Goal: Find specific page/section: Find specific page/section

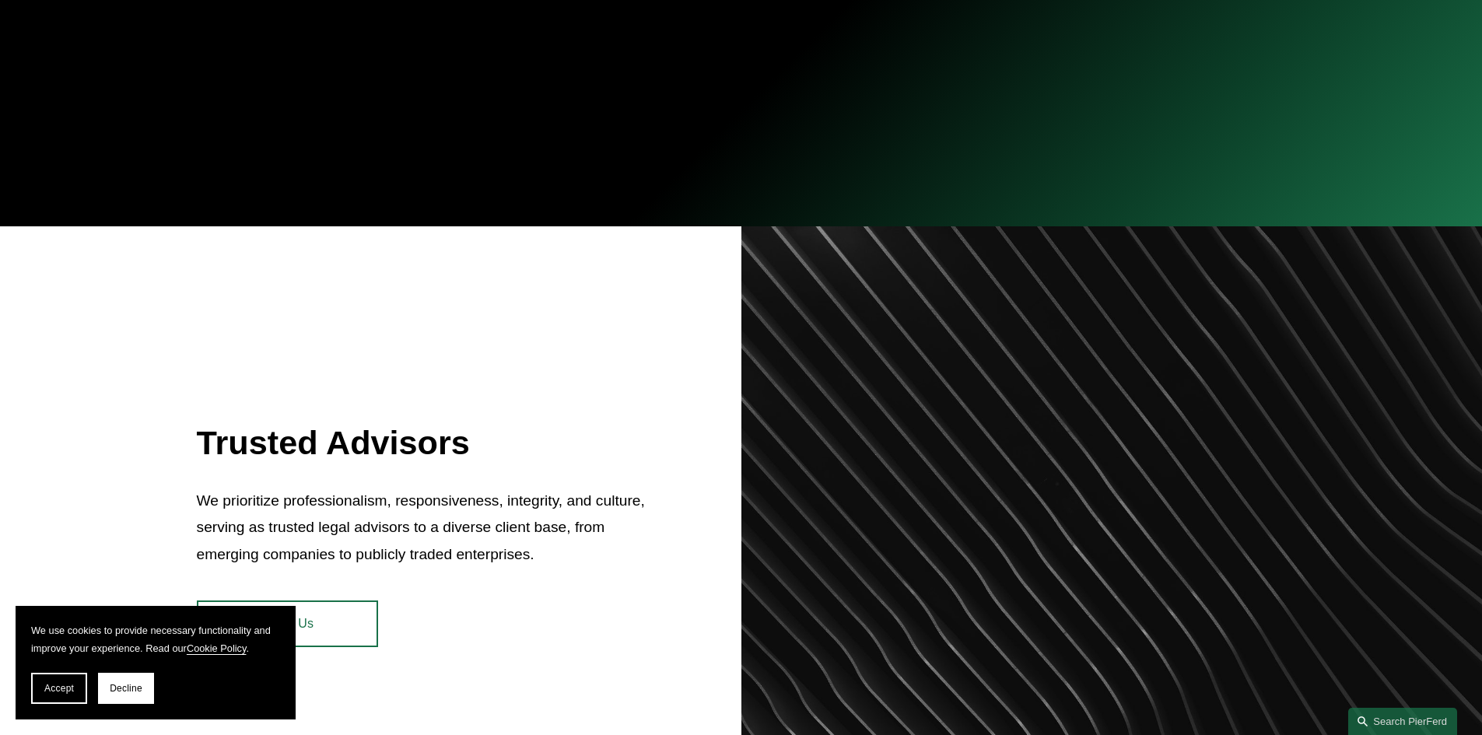
scroll to position [933, 0]
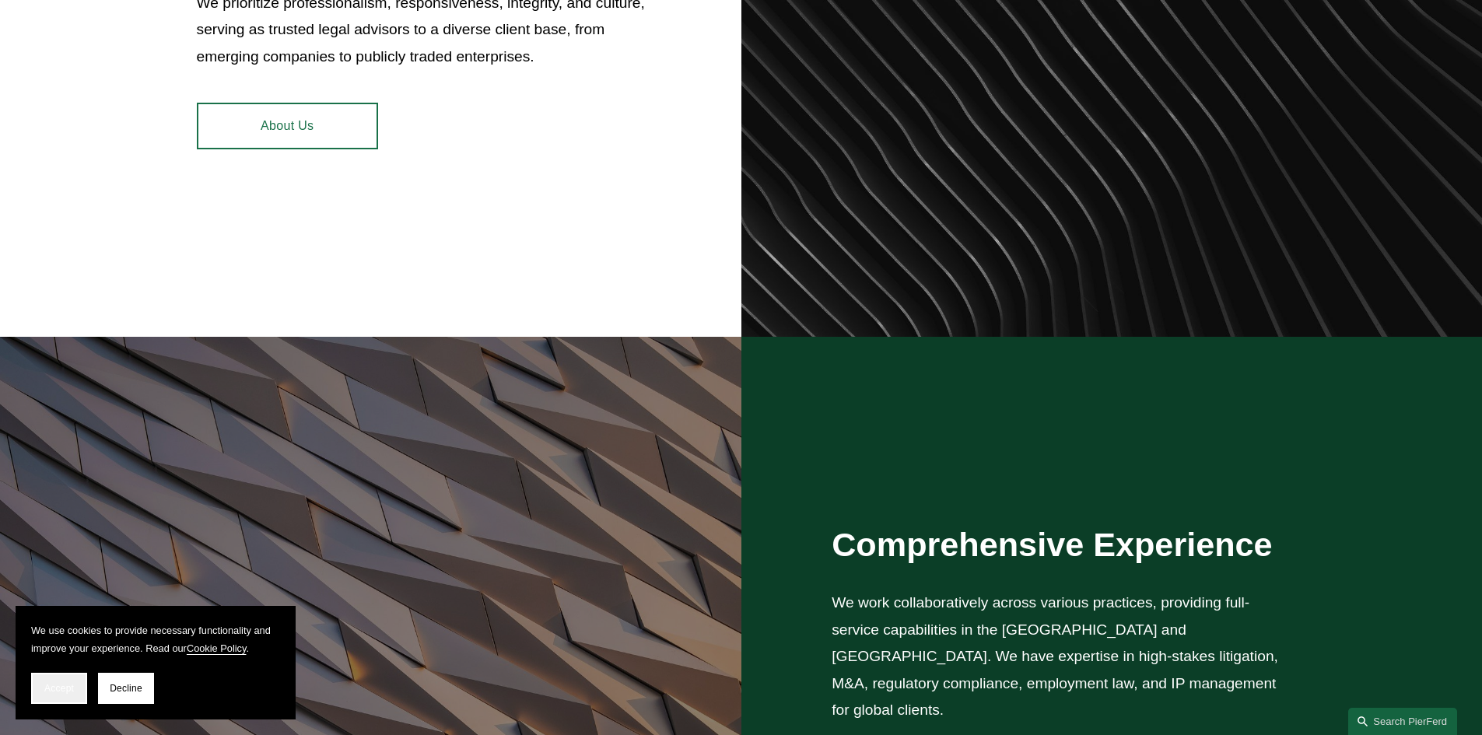
click at [56, 697] on button "Accept" at bounding box center [59, 688] width 56 height 31
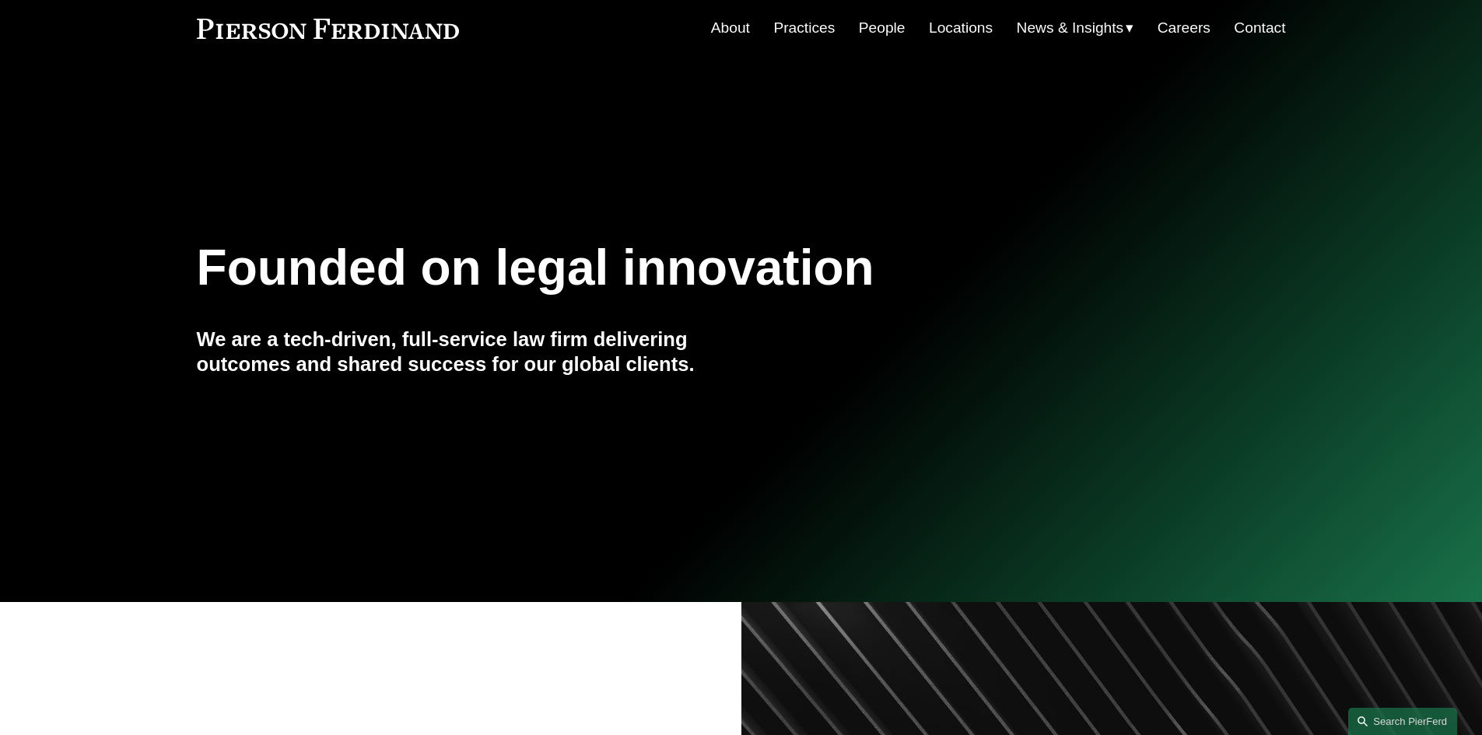
scroll to position [0, 0]
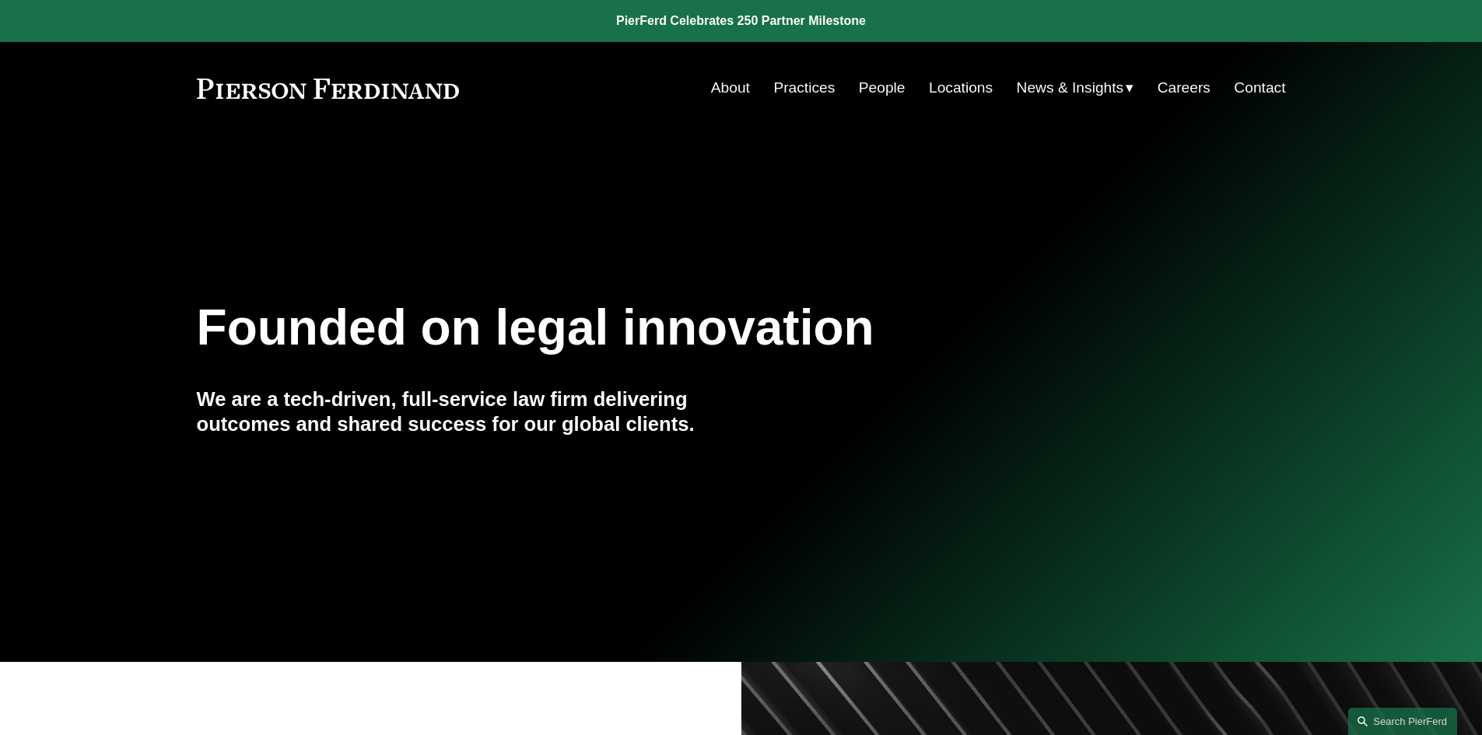
click at [807, 86] on link "Practices" at bounding box center [803, 88] width 61 height 30
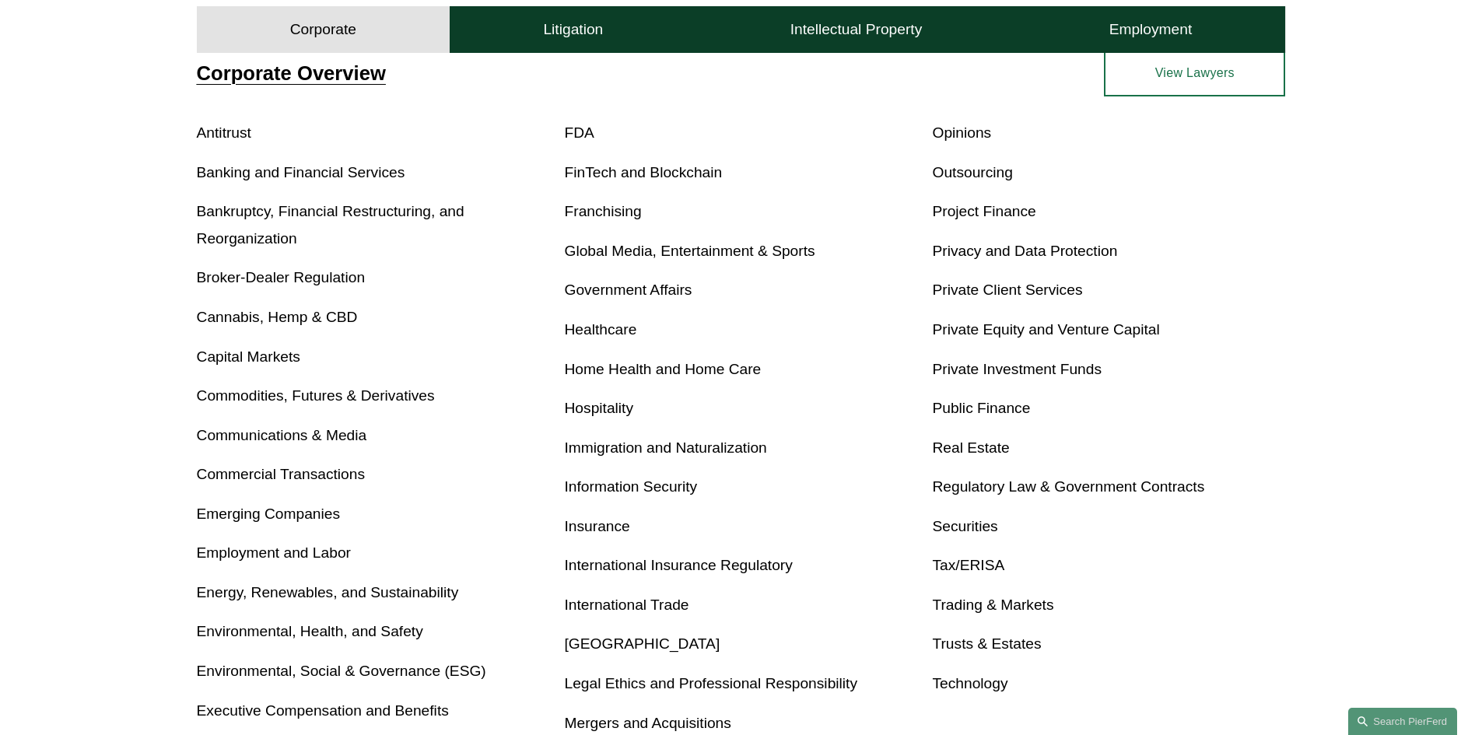
scroll to position [700, 0]
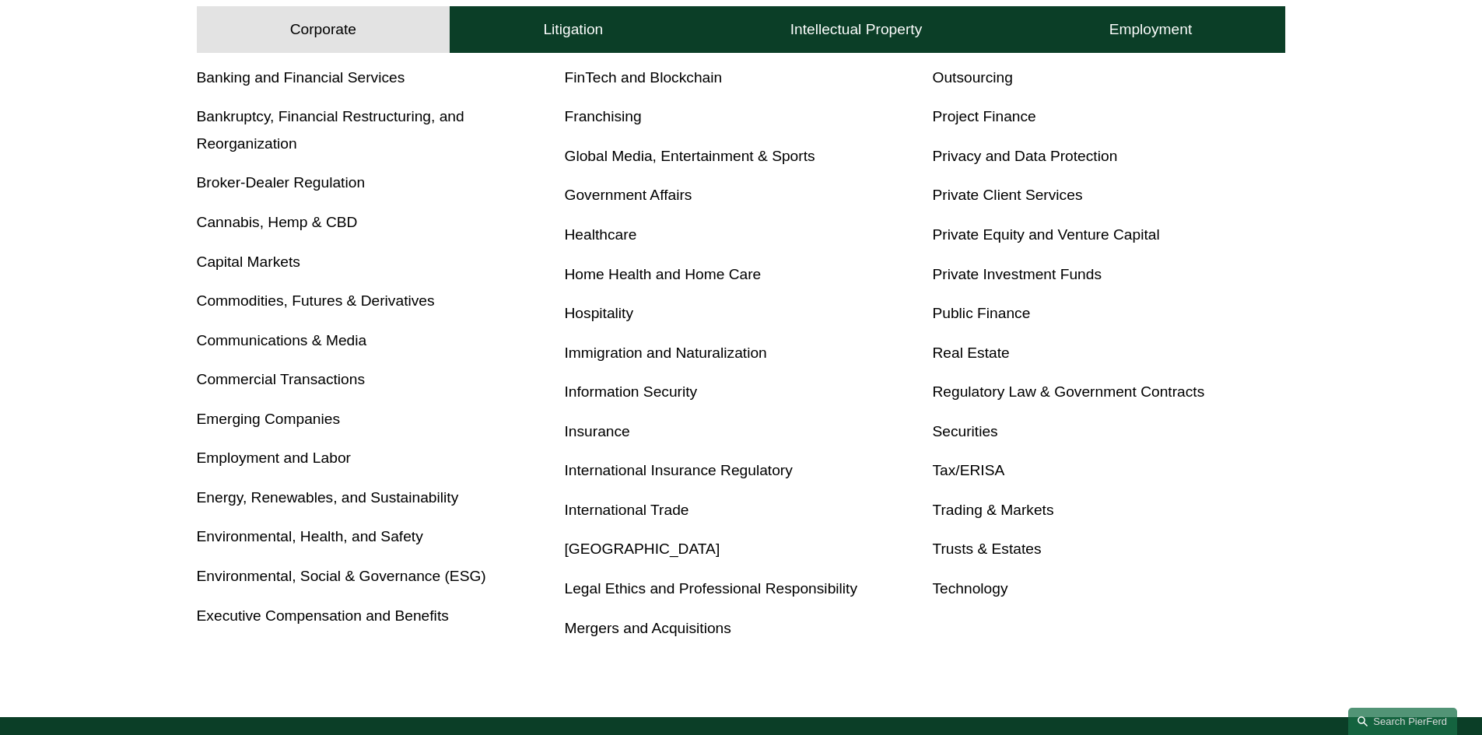
click at [983, 156] on link "Privacy and Data Protection" at bounding box center [1024, 156] width 185 height 16
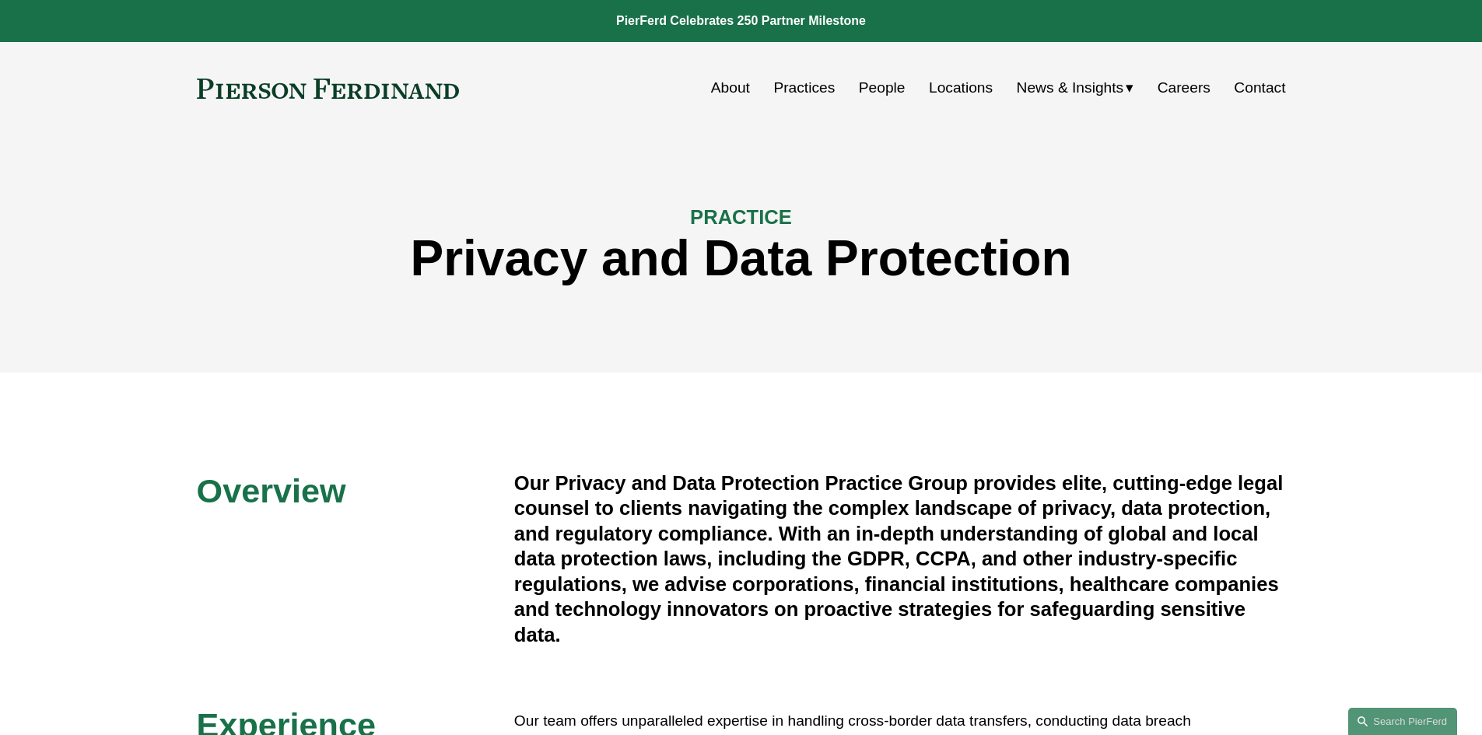
click at [867, 88] on link "People" at bounding box center [882, 88] width 47 height 30
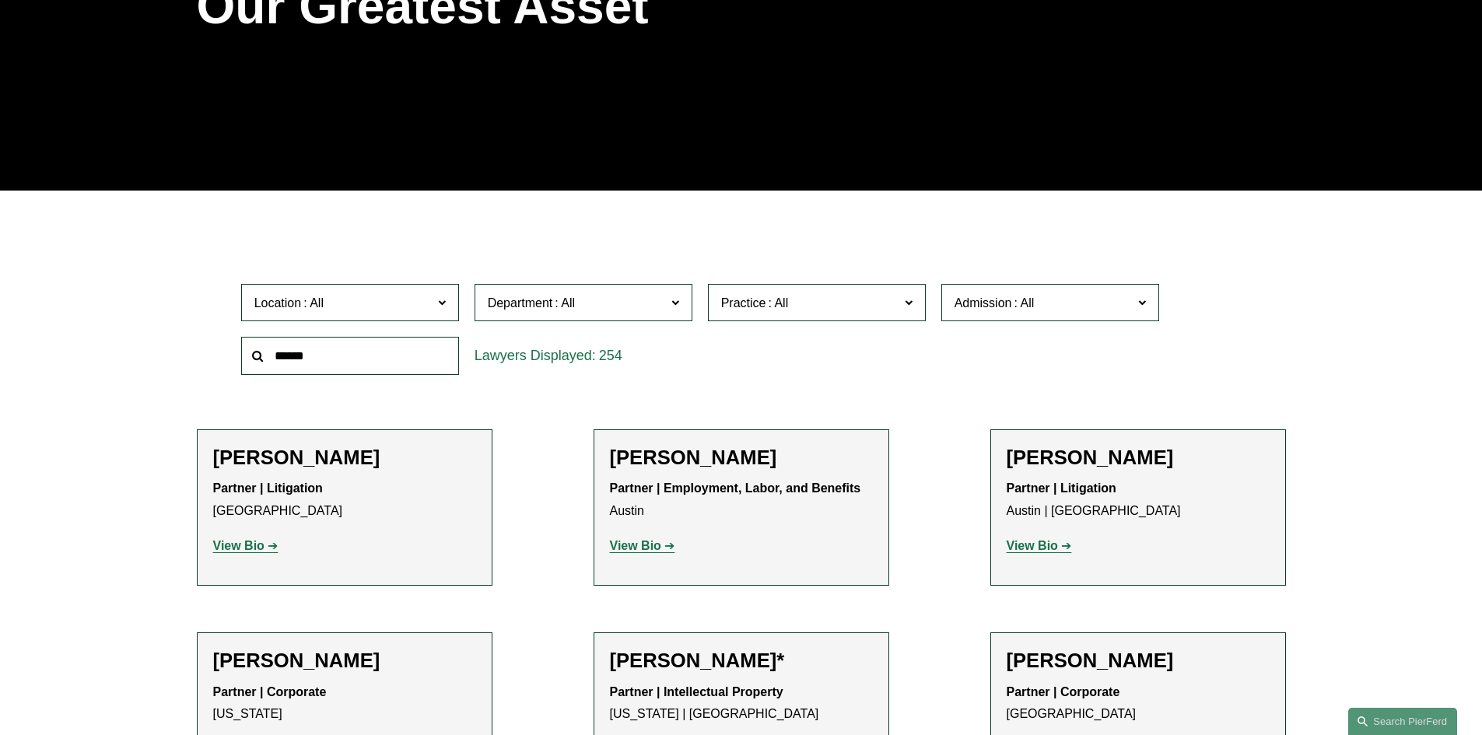
scroll to position [311, 0]
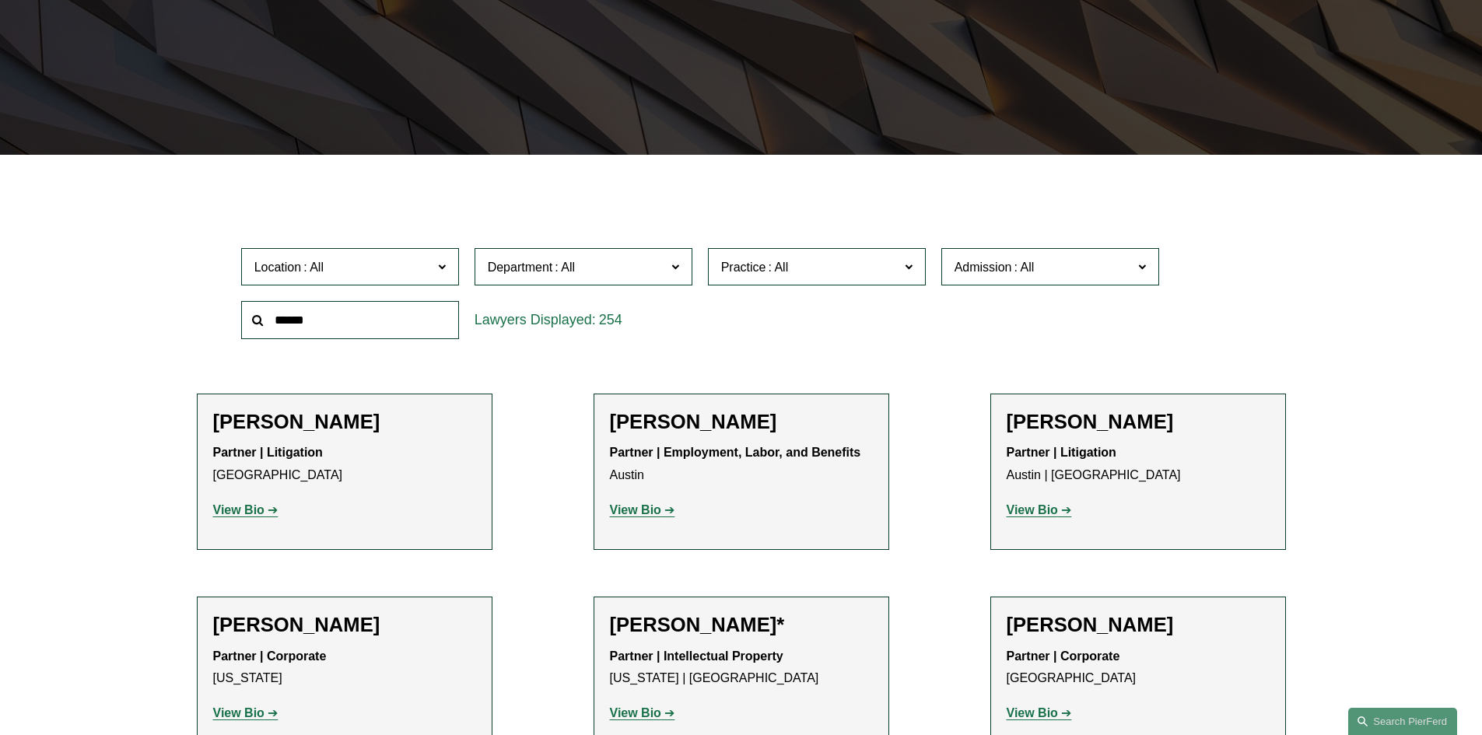
click at [418, 313] on input "text" at bounding box center [350, 320] width 218 height 38
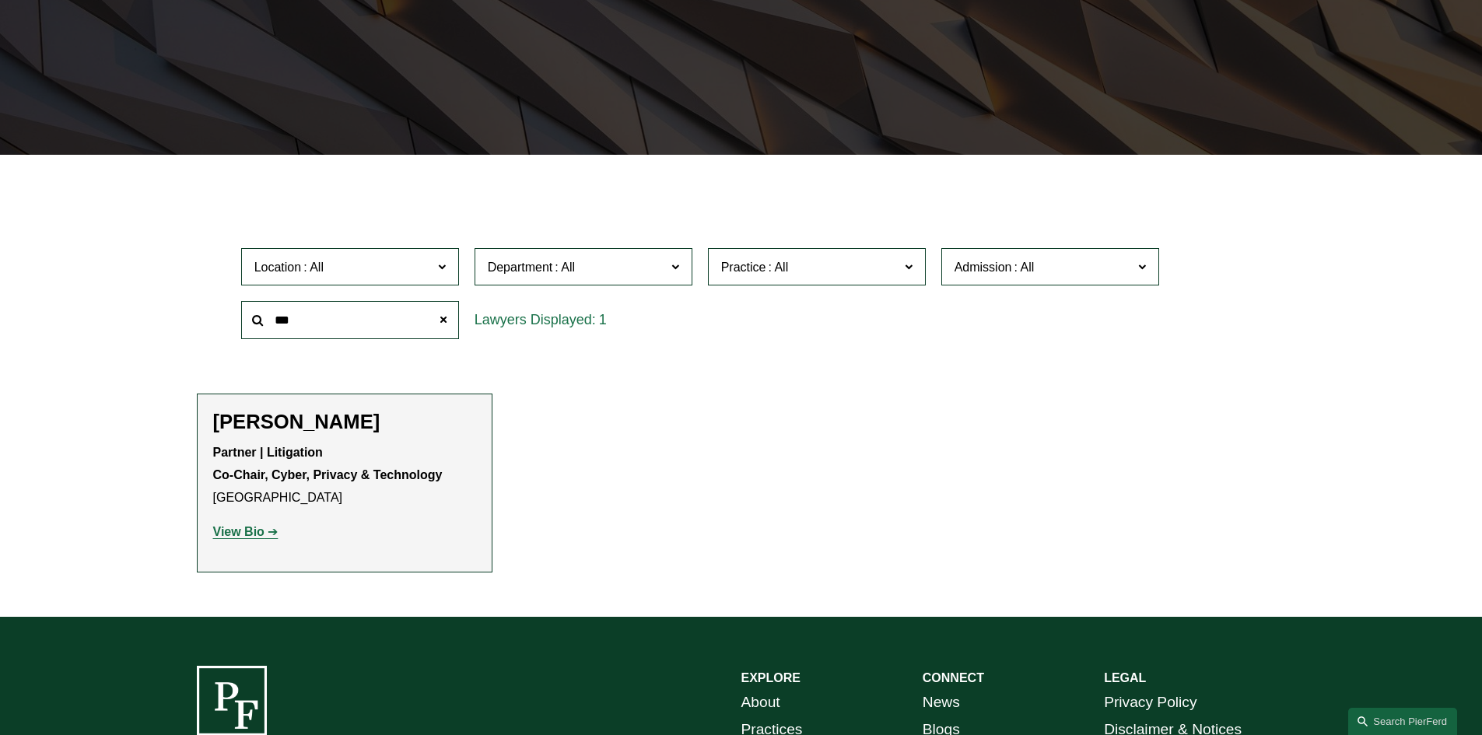
type input "***"
click at [272, 531] on link "View Bio" at bounding box center [245, 531] width 65 height 13
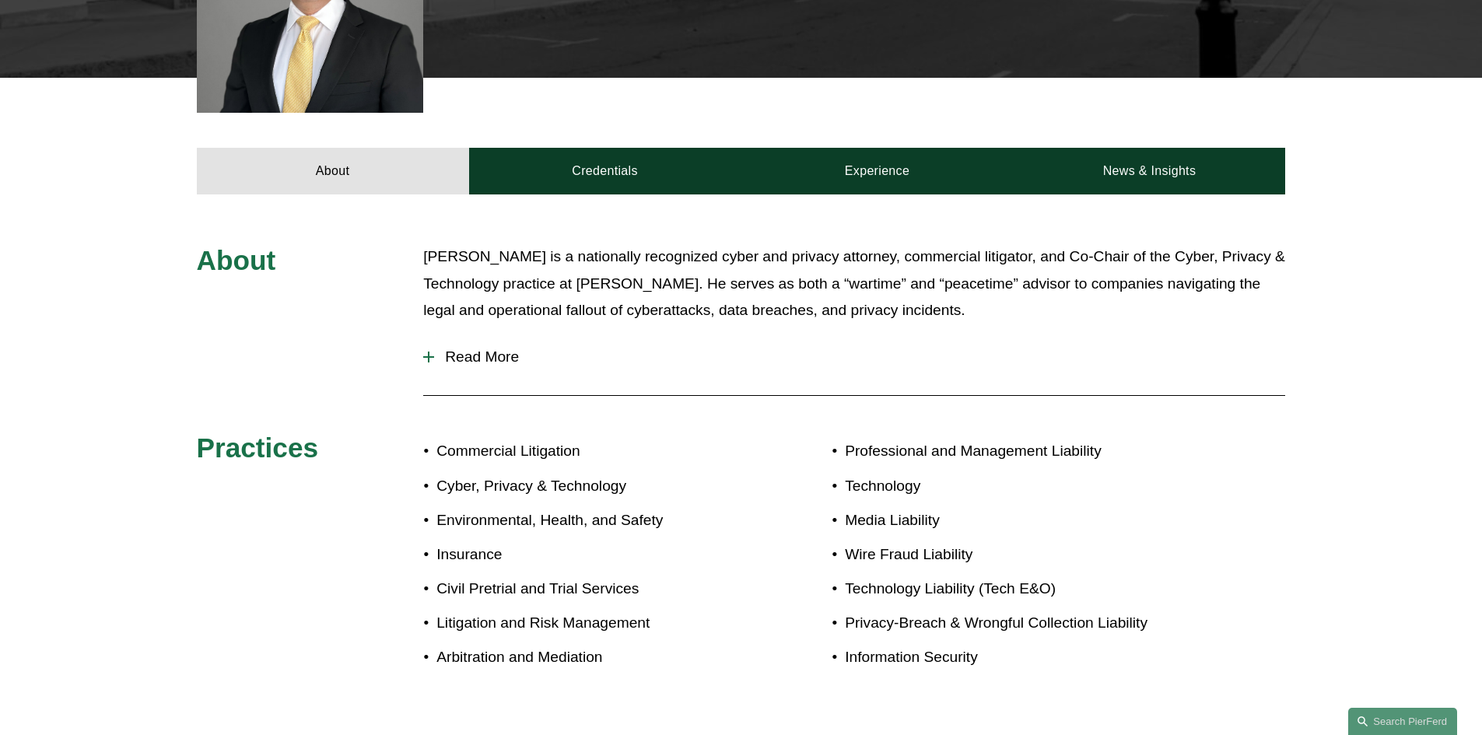
scroll to position [544, 0]
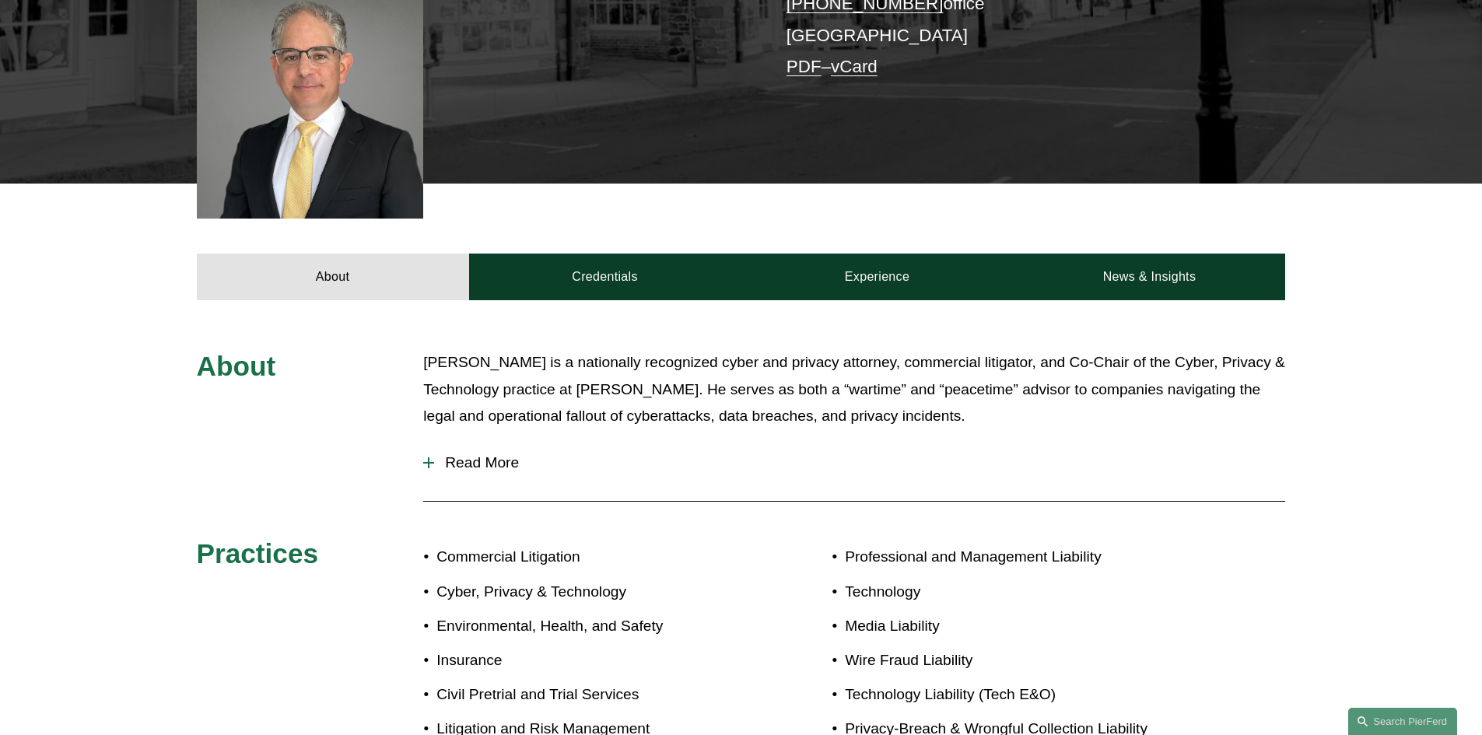
scroll to position [467, 0]
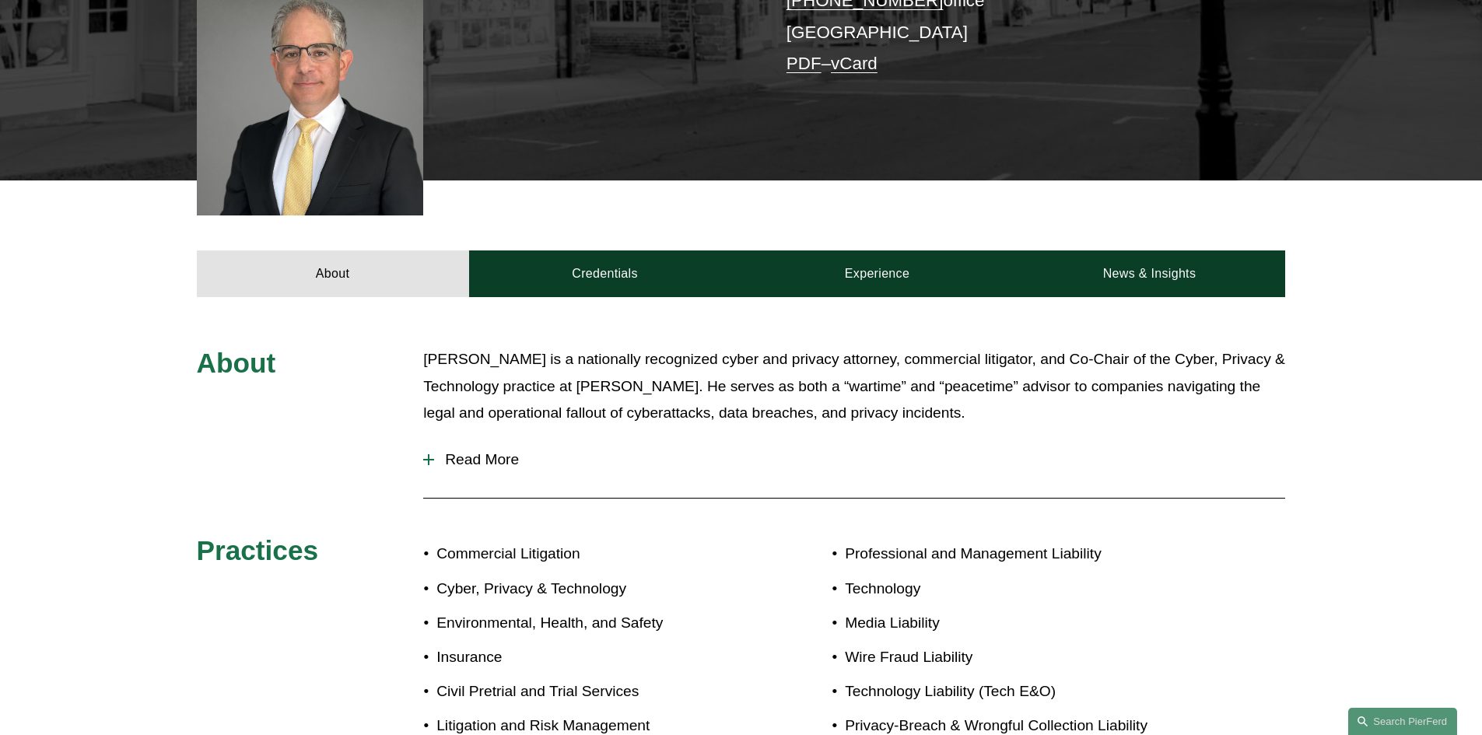
click at [484, 464] on span "Read More" at bounding box center [859, 459] width 851 height 17
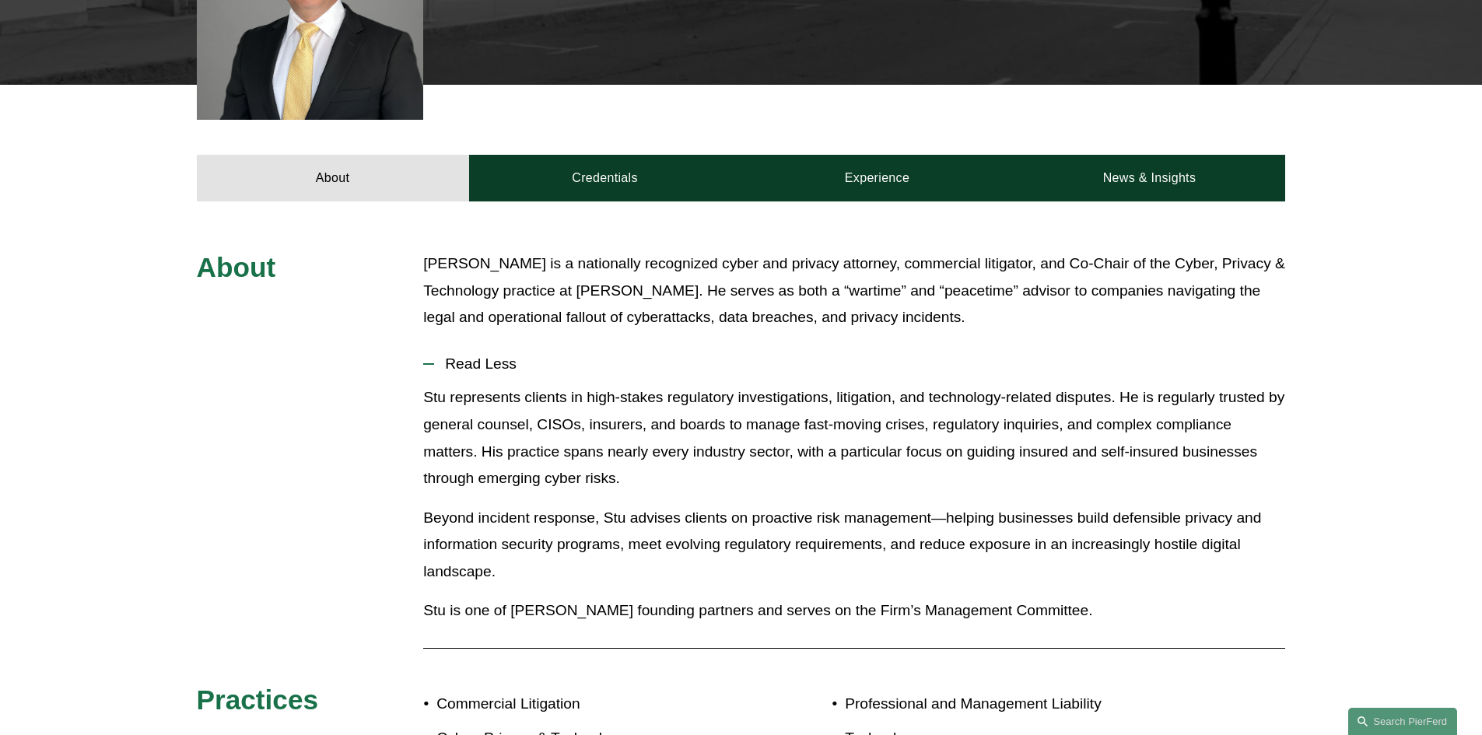
scroll to position [544, 0]
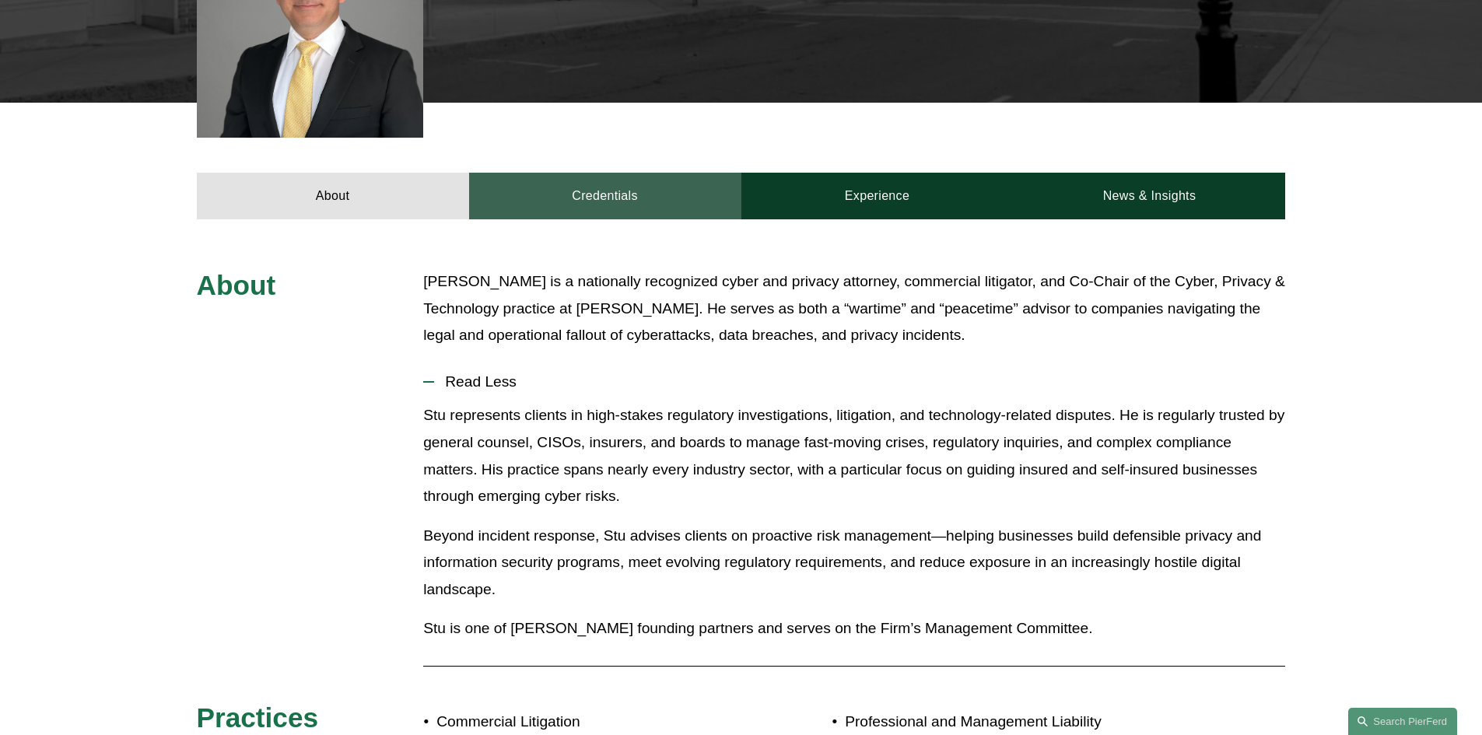
click at [566, 200] on link "Credentials" at bounding box center [605, 196] width 272 height 47
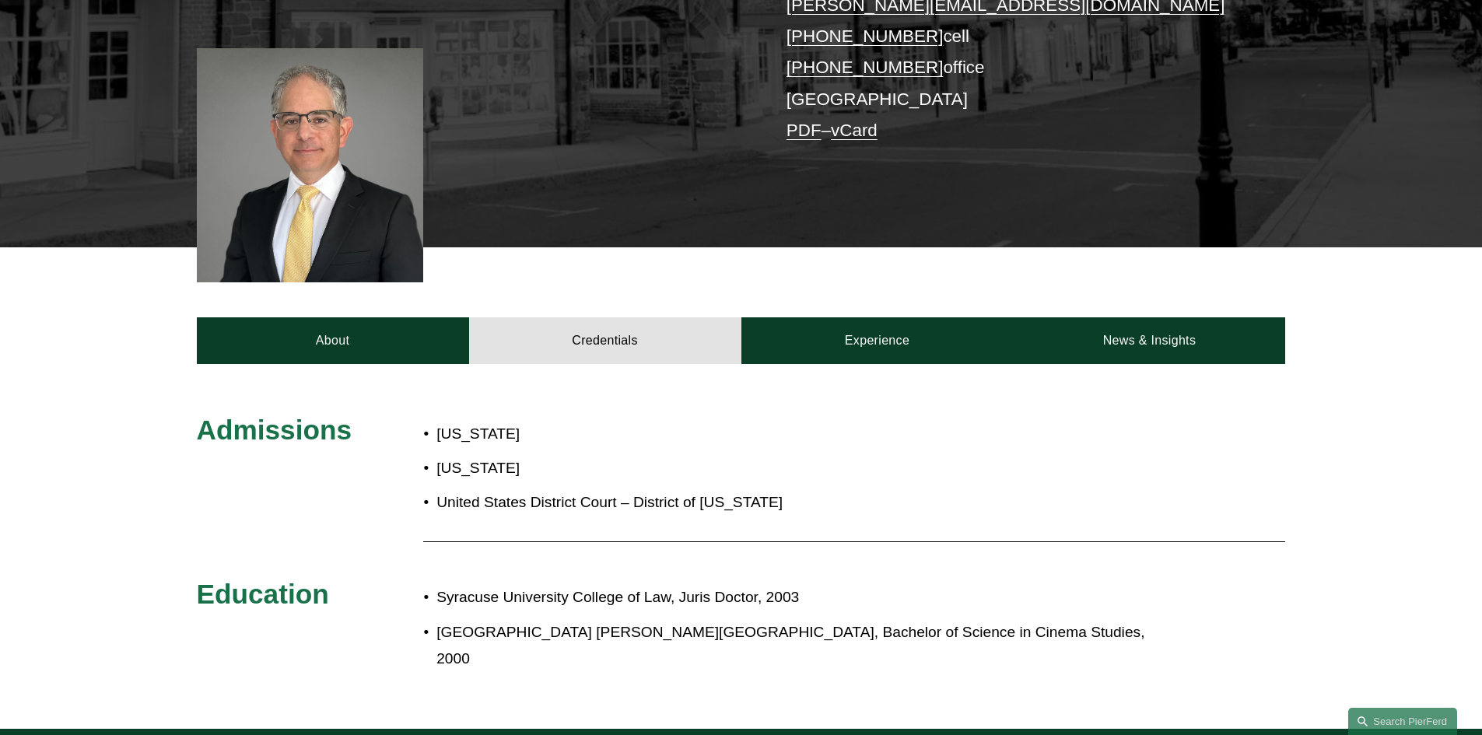
scroll to position [389, 0]
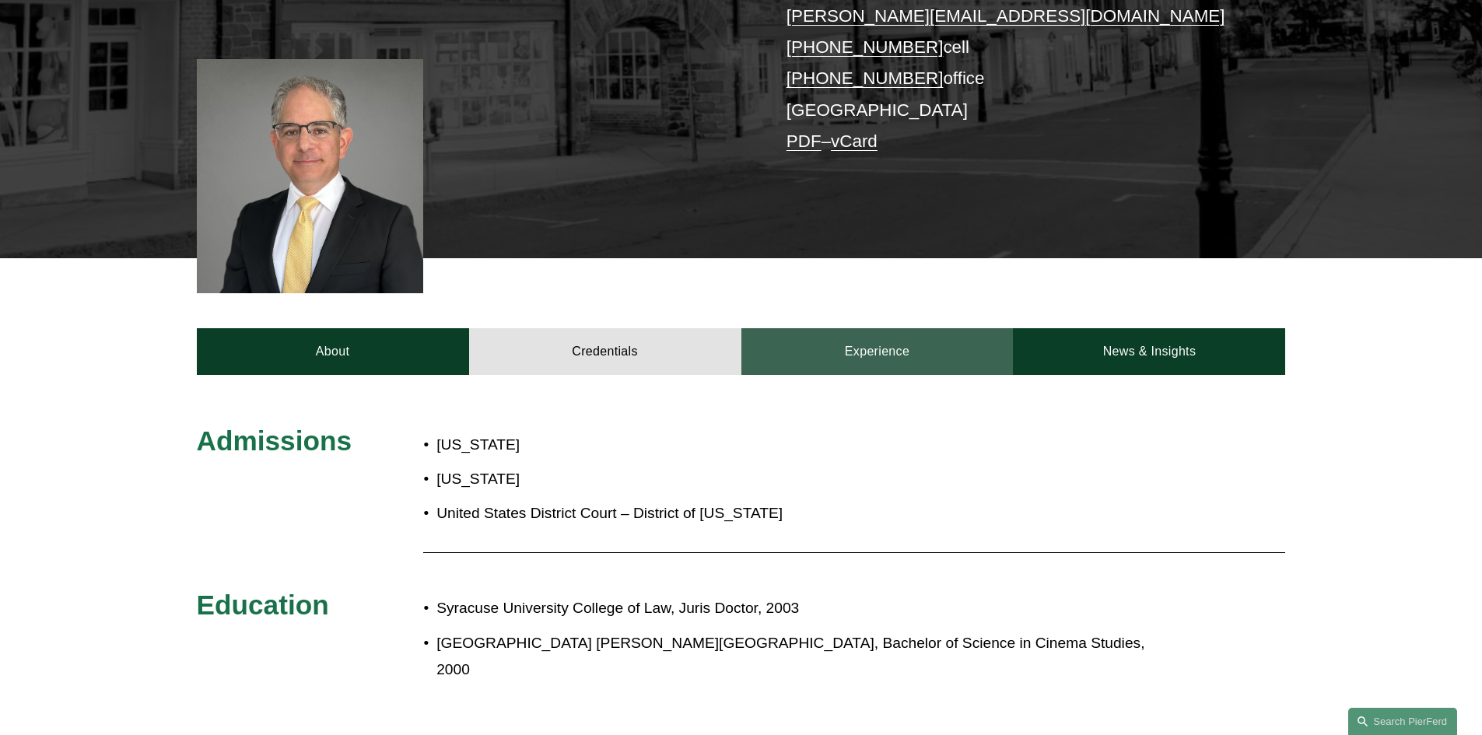
click at [858, 357] on link "Experience" at bounding box center [877, 351] width 272 height 47
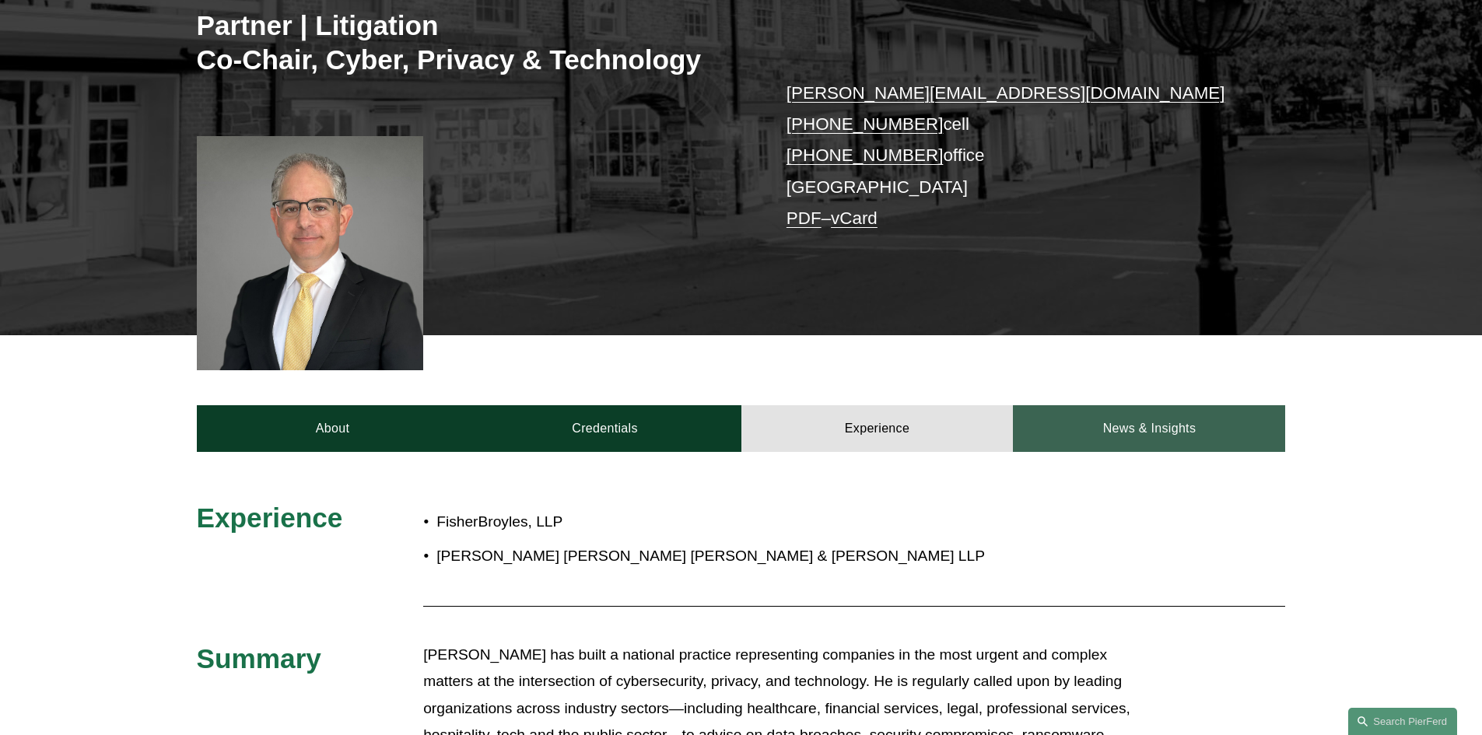
scroll to position [311, 0]
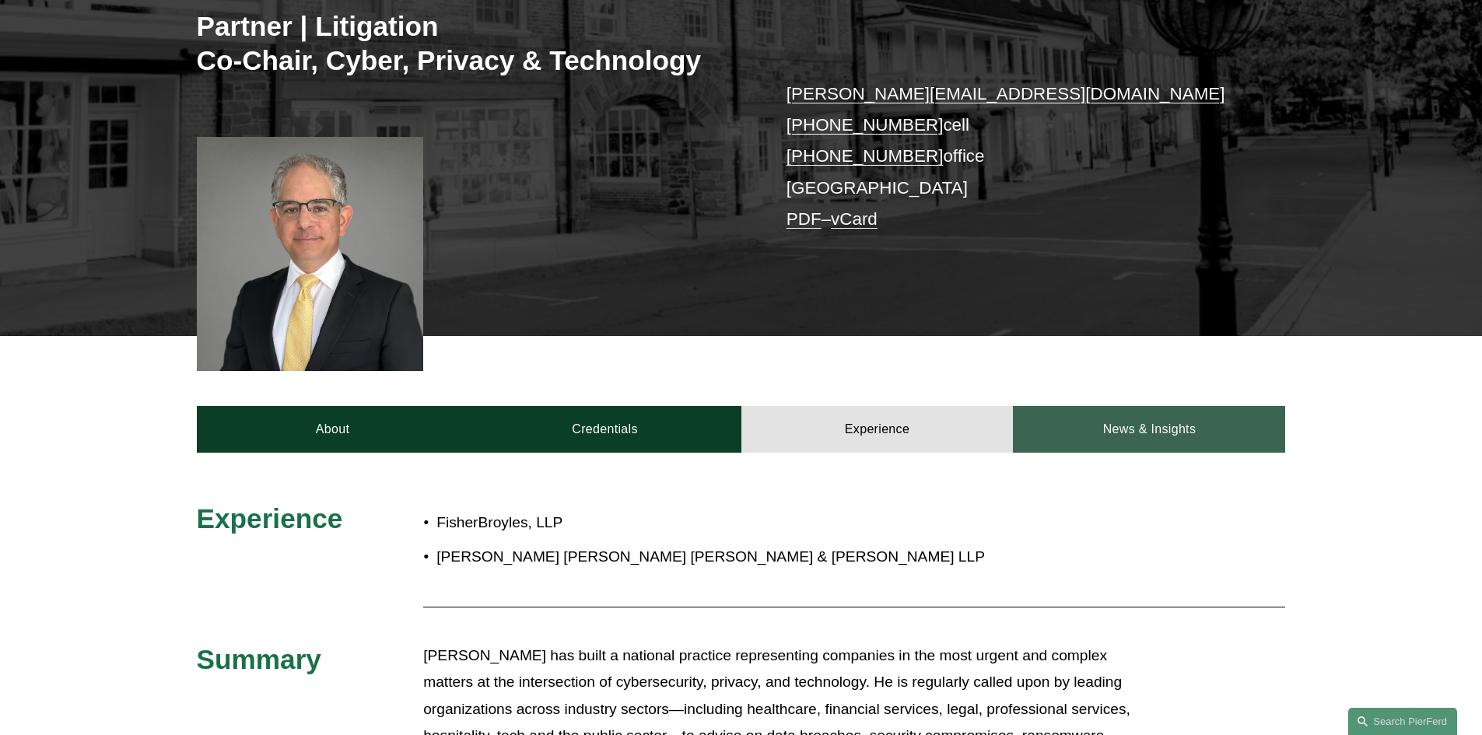
click at [1132, 425] on link "News & Insights" at bounding box center [1149, 429] width 272 height 47
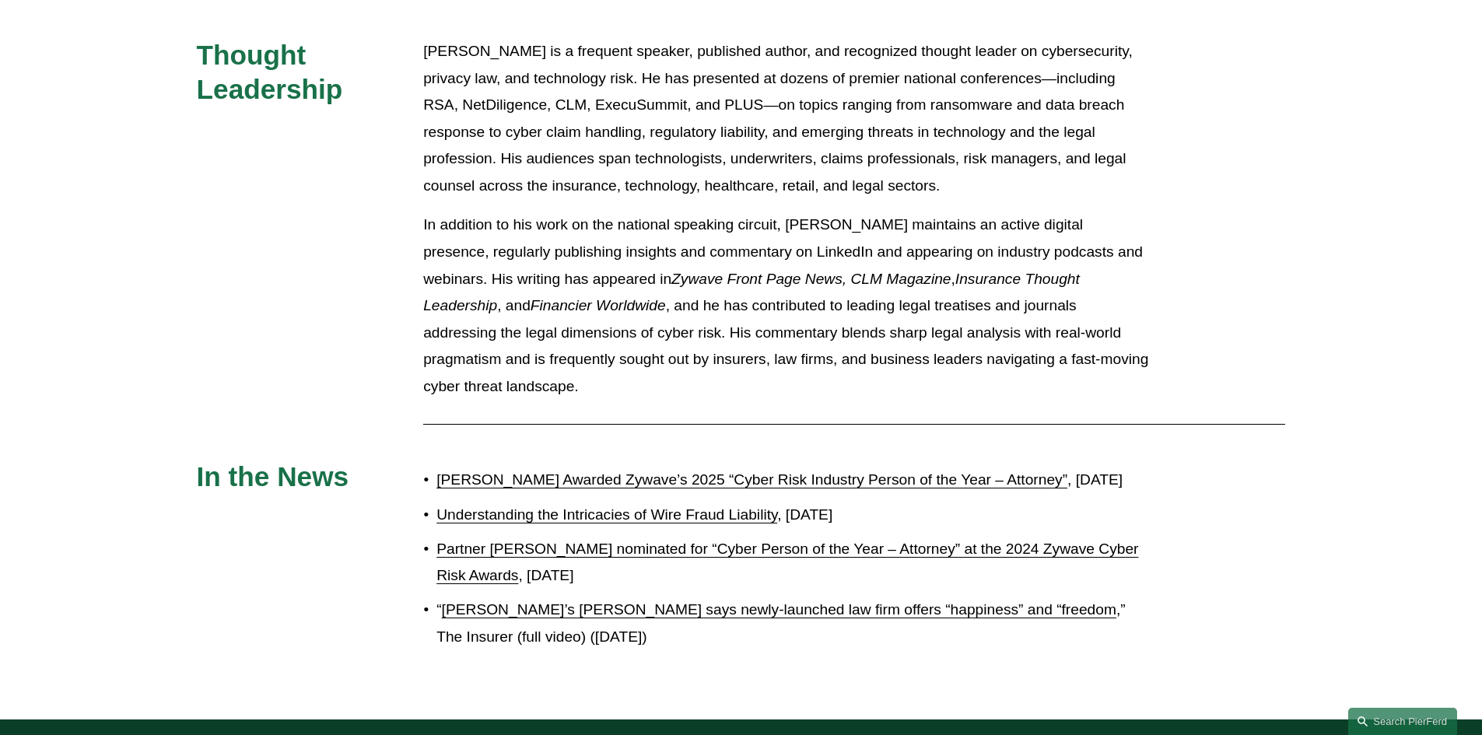
scroll to position [700, 0]
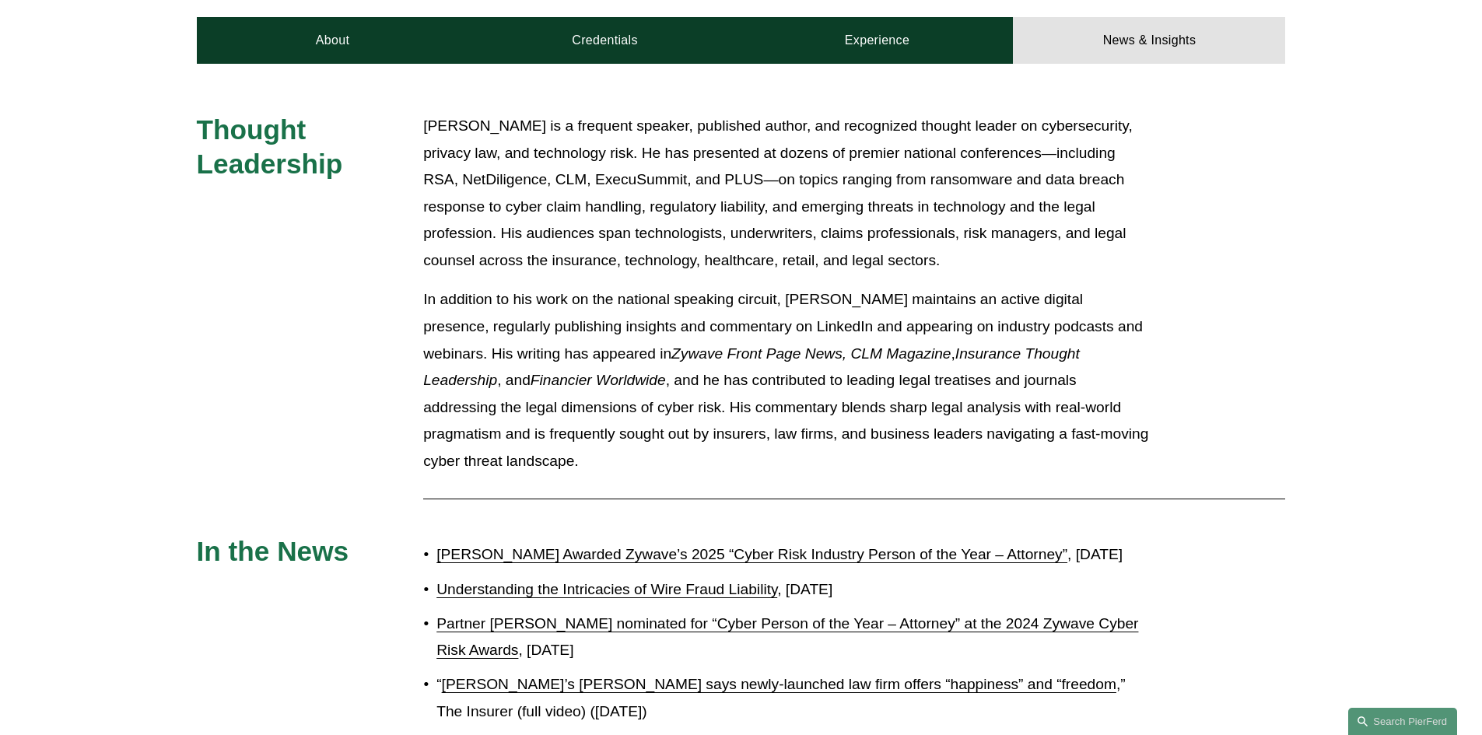
drag, startPoint x: 588, startPoint y: 556, endPoint x: 605, endPoint y: 555, distance: 17.1
click at [588, 556] on link "Stu Panensky Awarded Zywave’s 2025 “Cyber Risk Industry Person of the Year – At…" at bounding box center [751, 554] width 631 height 16
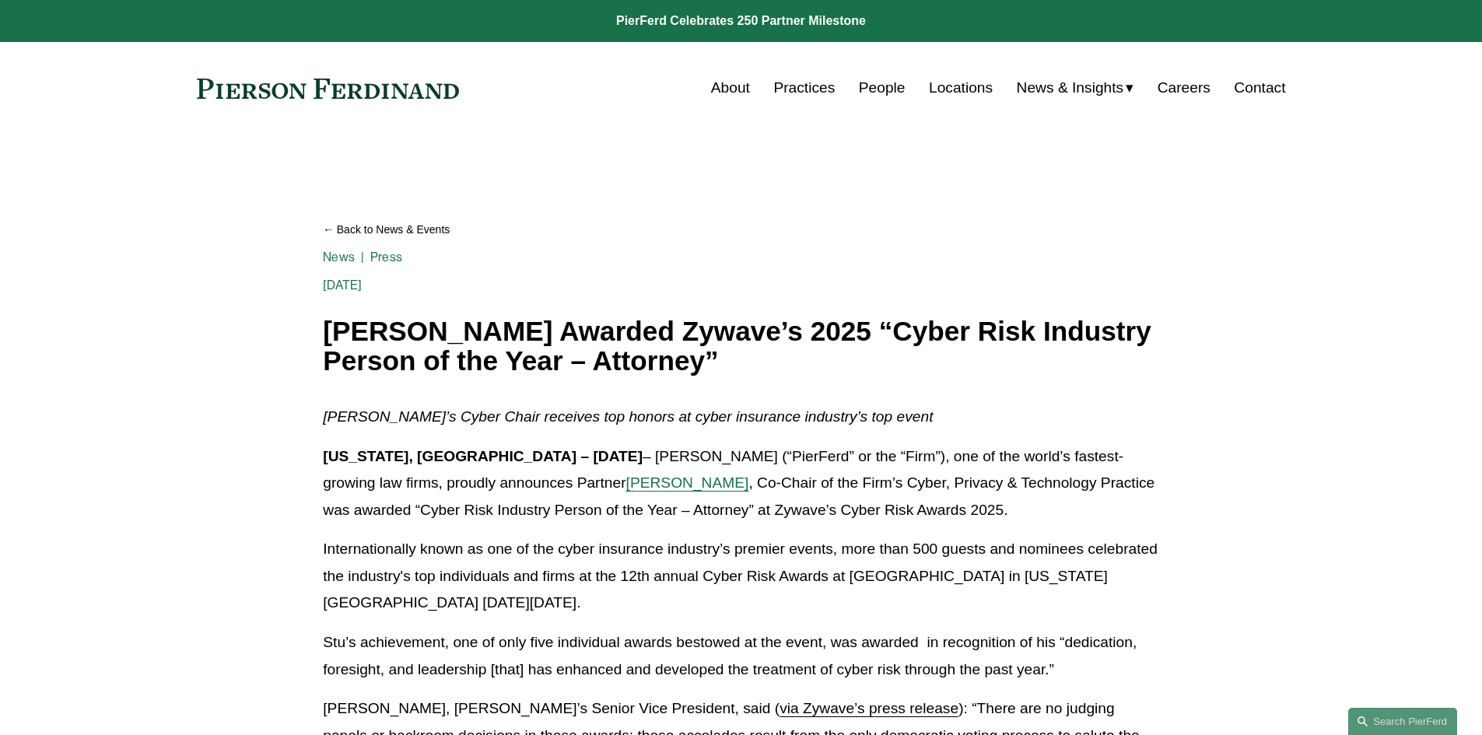
click at [733, 89] on link "About" at bounding box center [730, 88] width 39 height 30
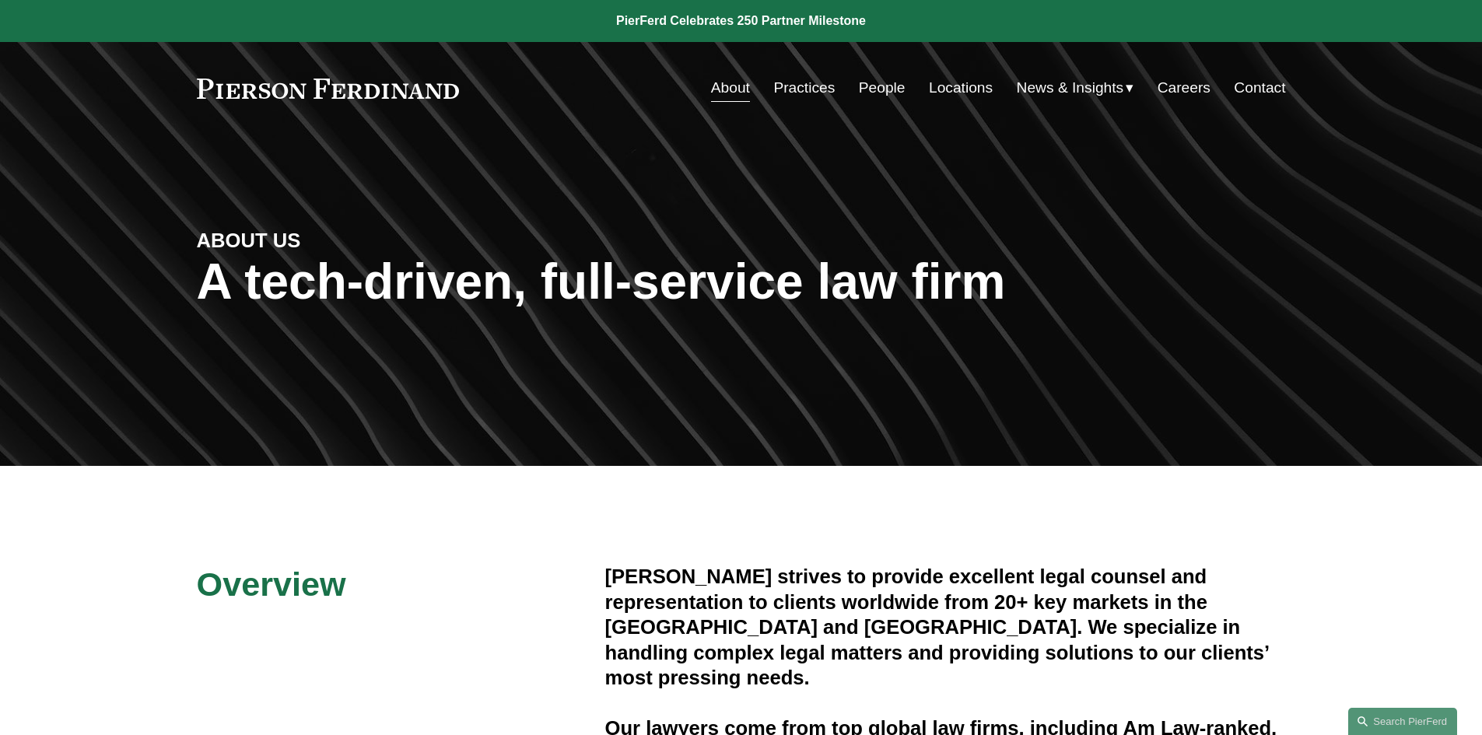
click at [978, 84] on link "Locations" at bounding box center [961, 88] width 64 height 30
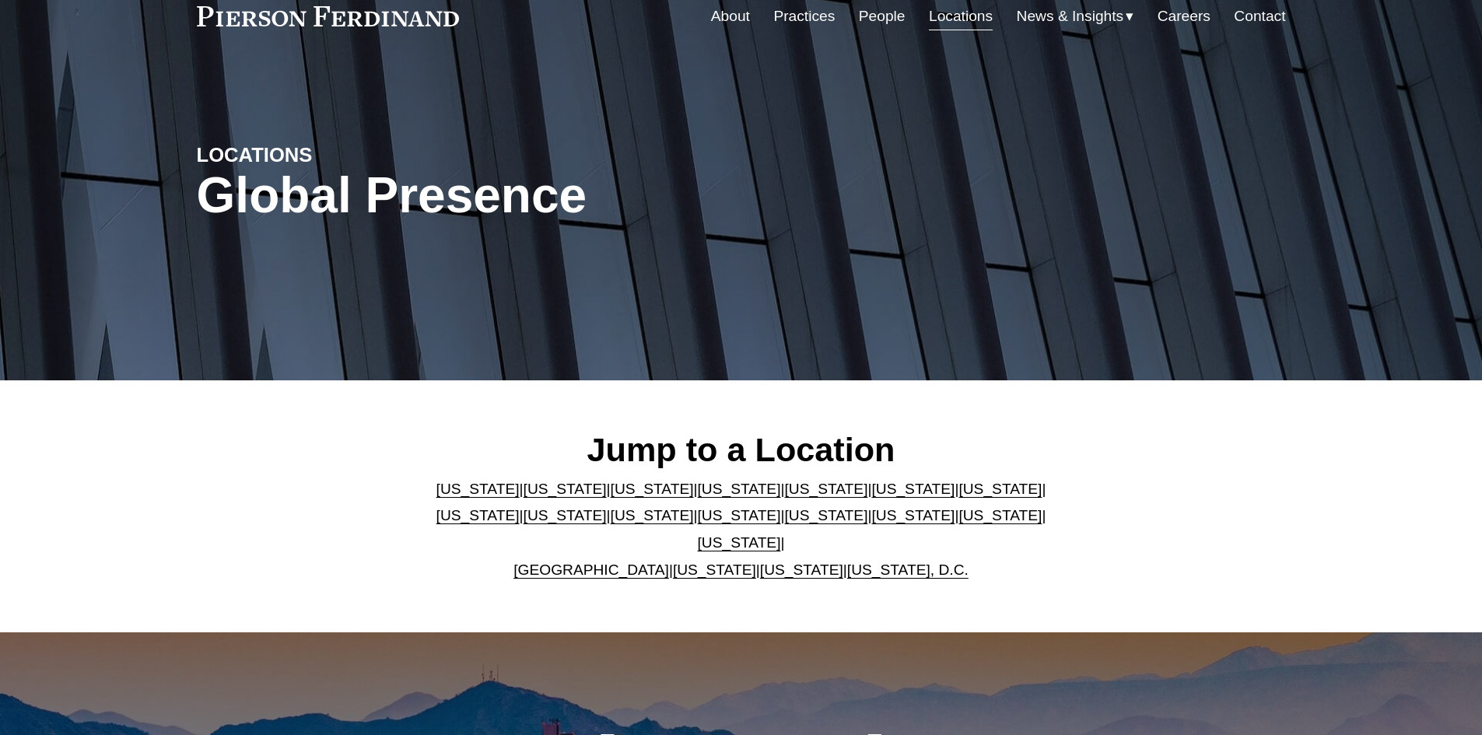
scroll to position [156, 0]
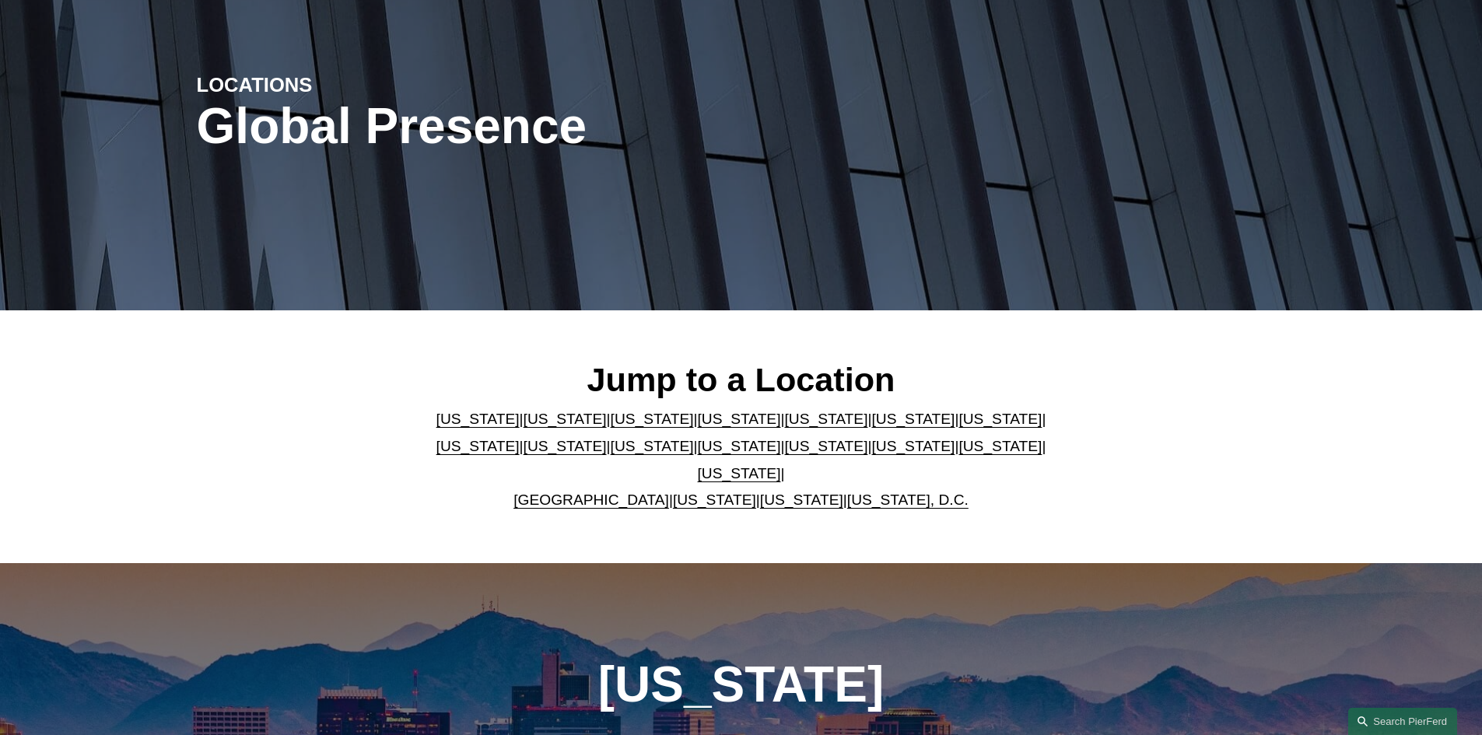
click at [600, 492] on link "[GEOGRAPHIC_DATA]" at bounding box center [591, 500] width 156 height 16
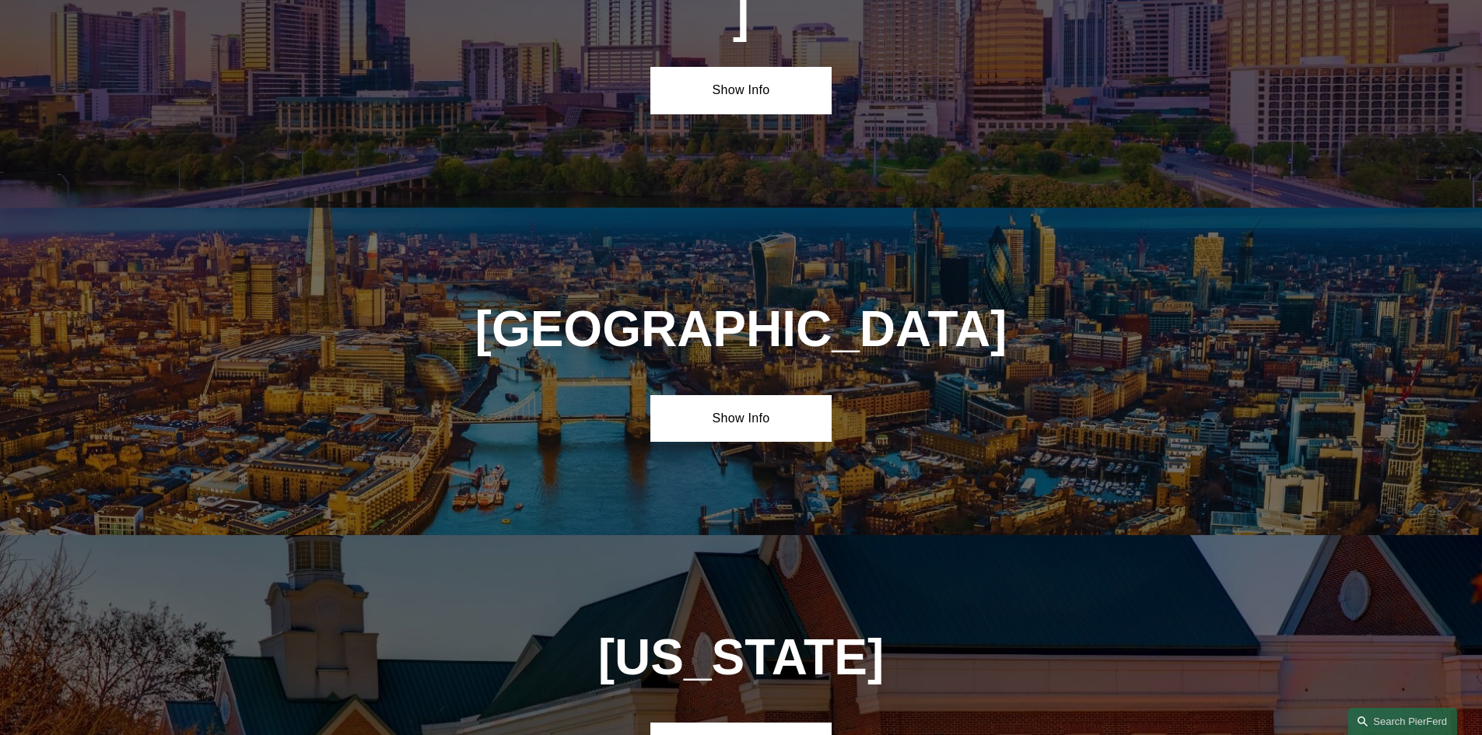
scroll to position [5625, 0]
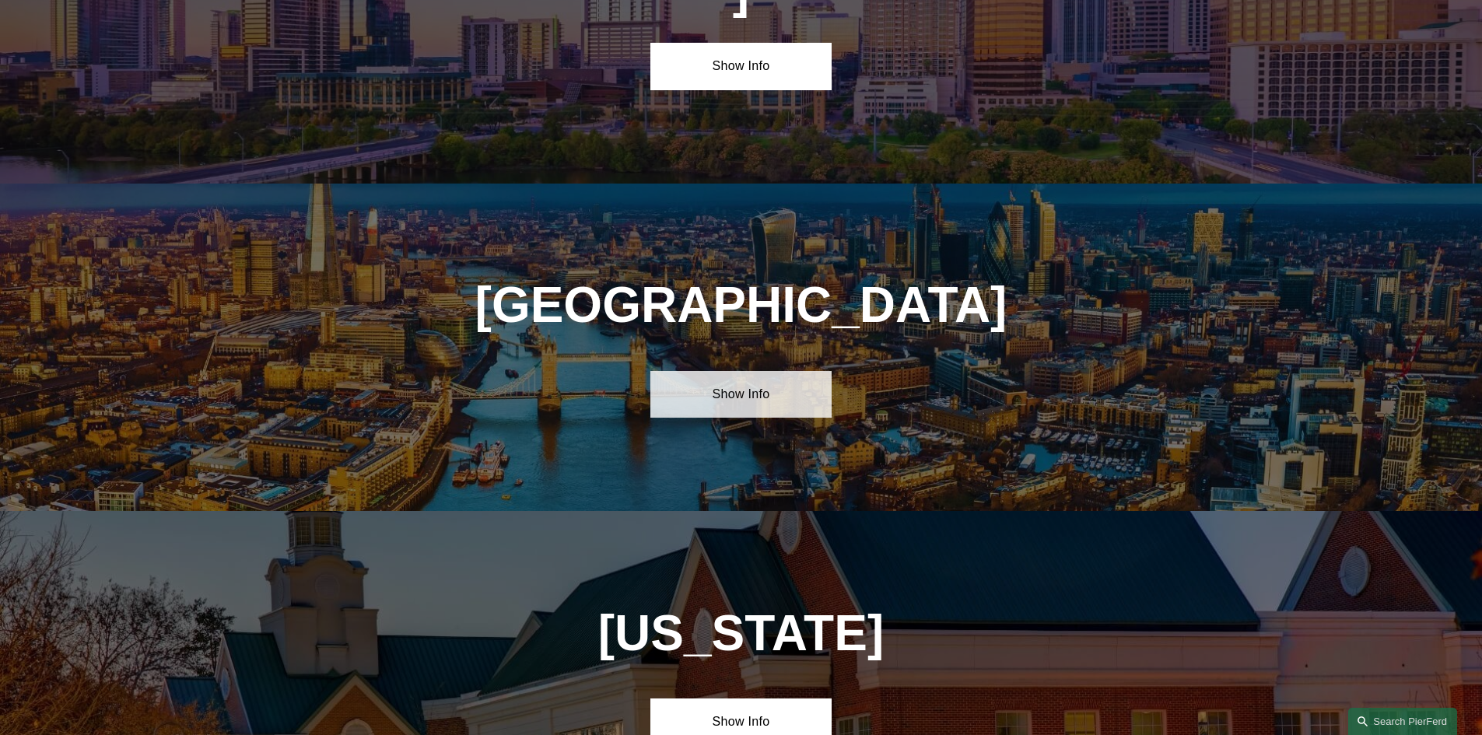
click at [783, 371] on link "Show Info" at bounding box center [740, 394] width 181 height 47
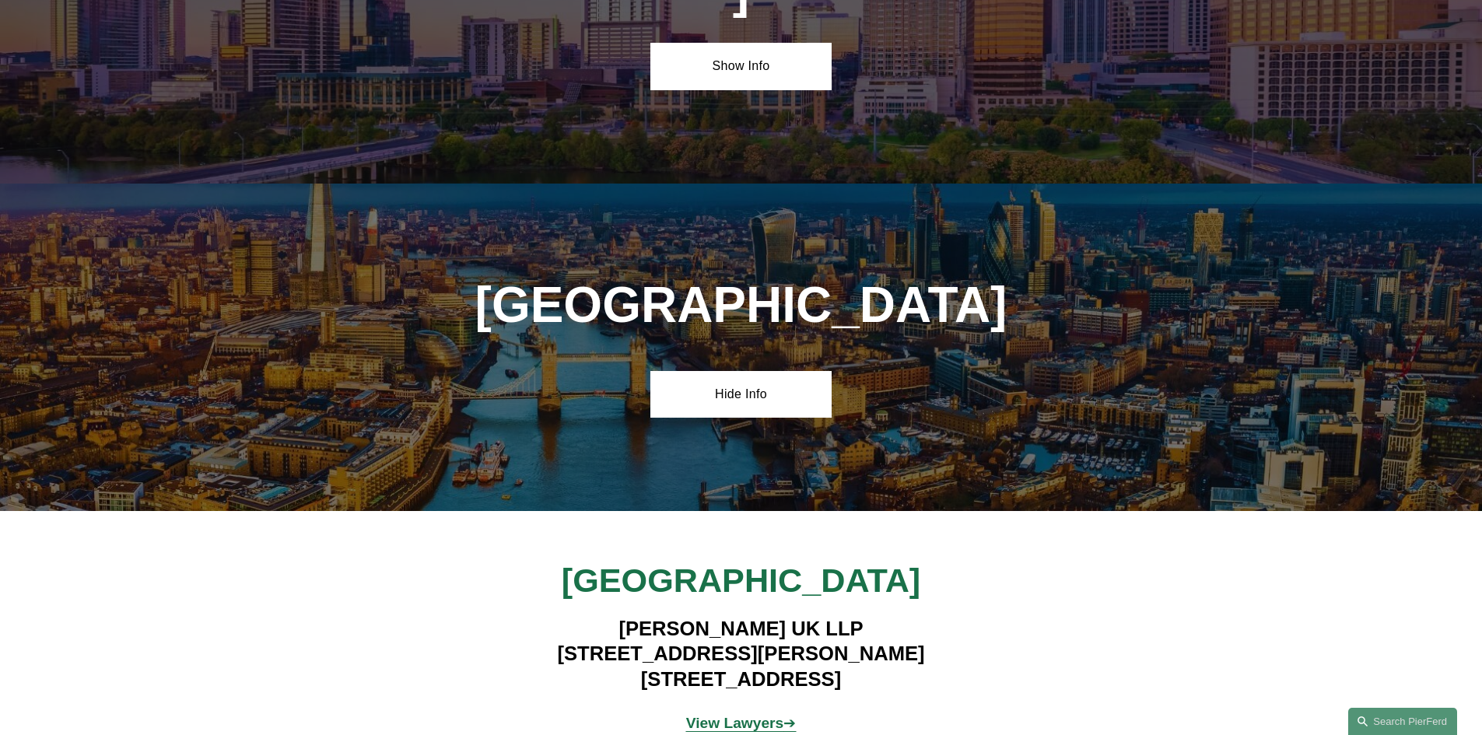
click at [758, 715] on strong "View Lawyers" at bounding box center [735, 723] width 98 height 16
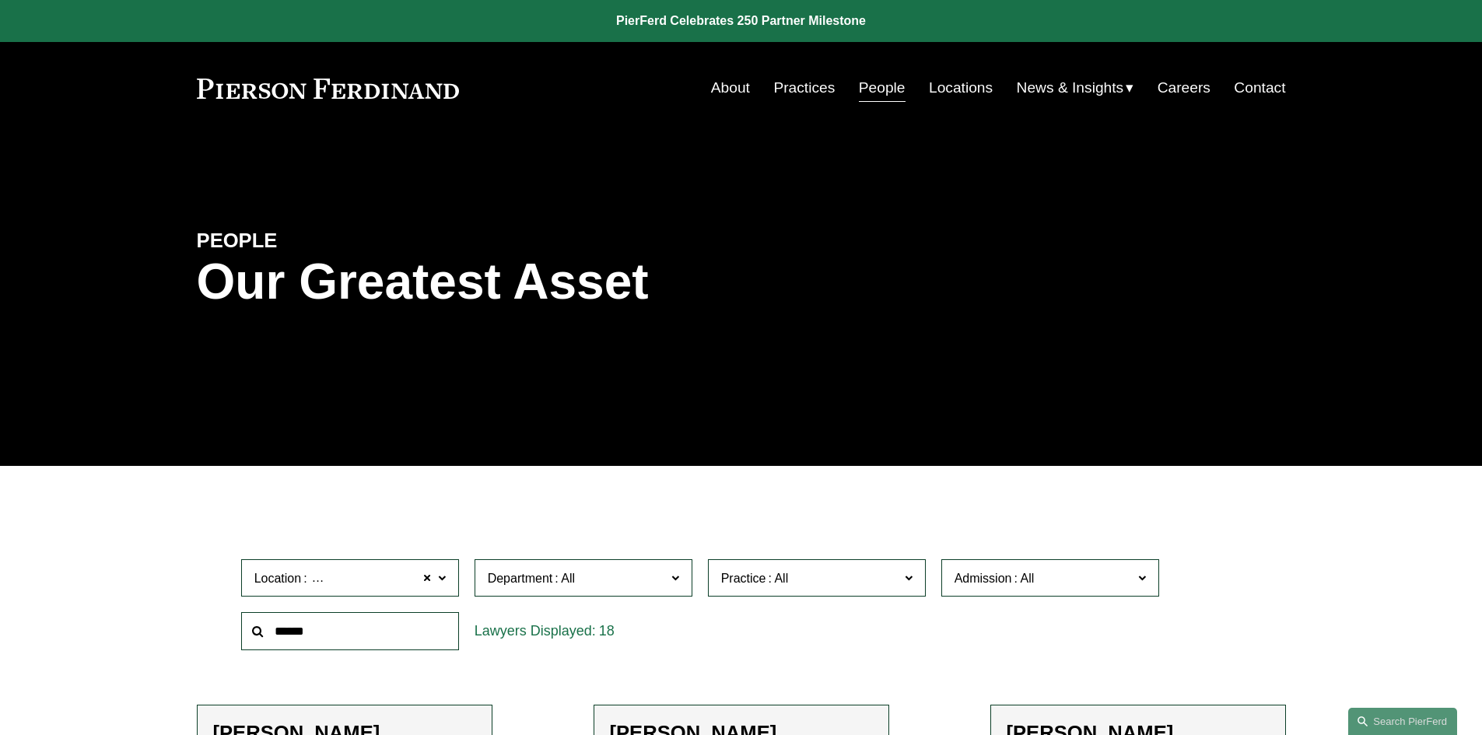
scroll to position [156, 0]
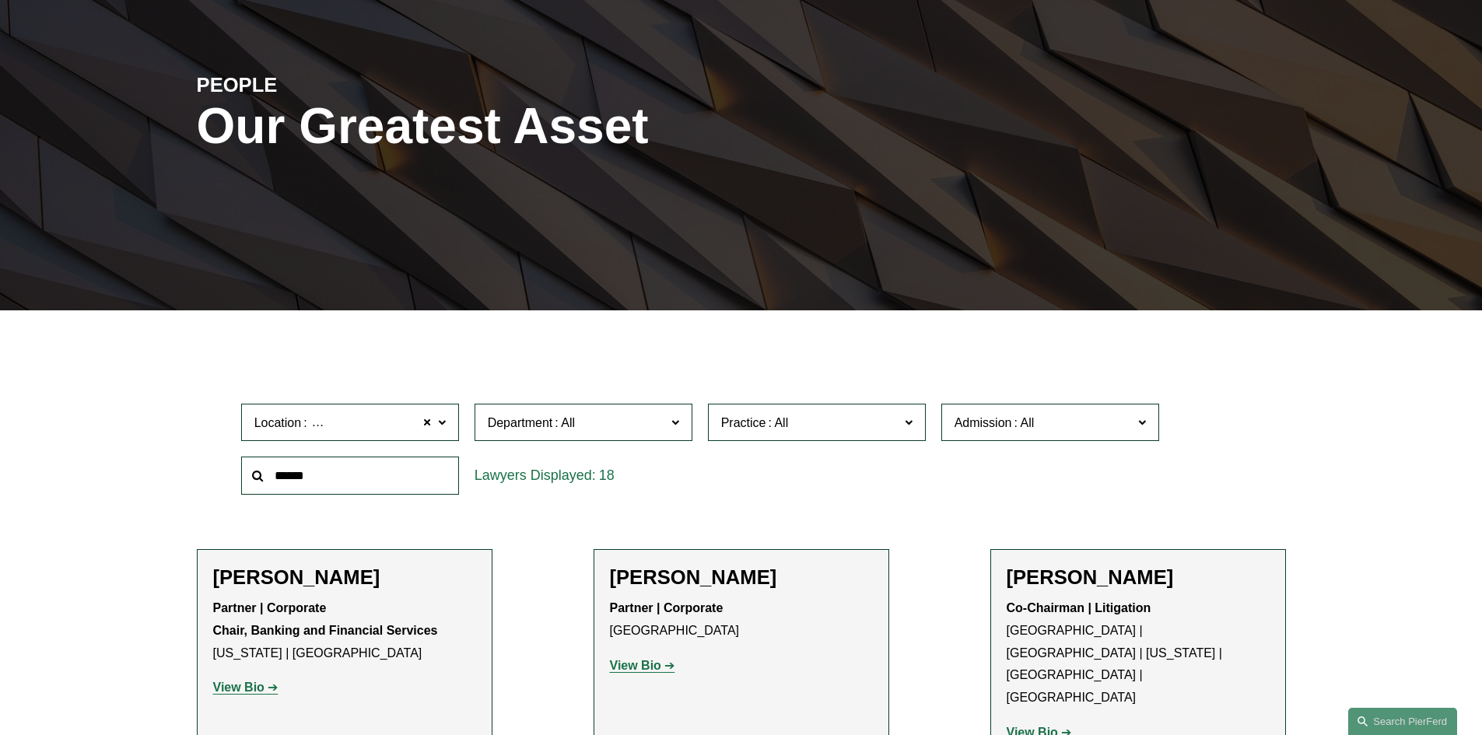
click at [681, 422] on label "Department" at bounding box center [583, 423] width 218 height 38
